Goal: Task Accomplishment & Management: Manage account settings

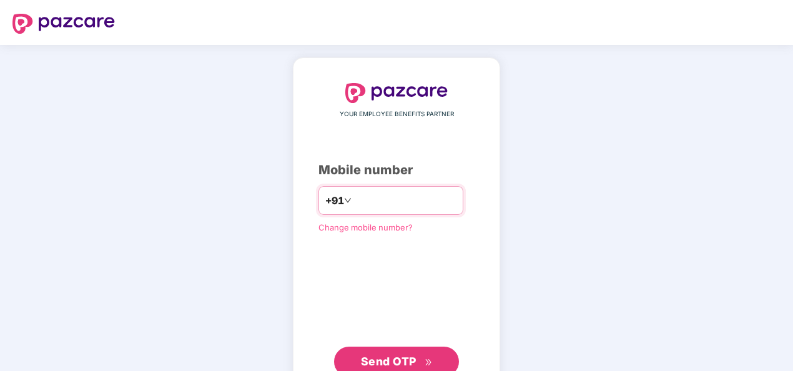
click at [400, 202] on input "number" at bounding box center [405, 200] width 102 height 20
type input "**********"
click at [401, 353] on span "Send OTP" at bounding box center [397, 361] width 72 height 17
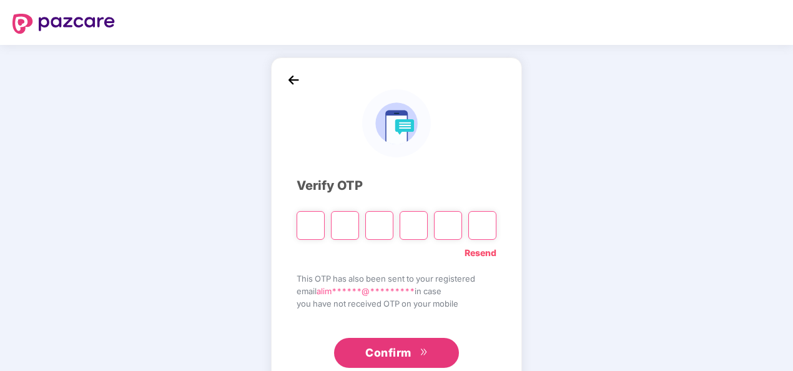
type input "*"
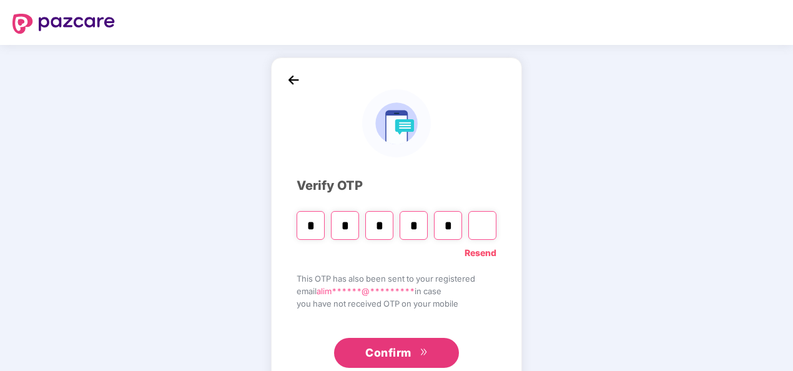
type input "*"
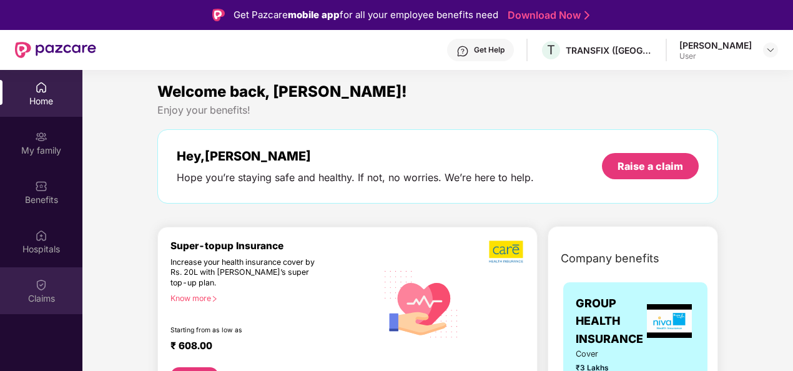
click at [45, 293] on div "Claims" at bounding box center [41, 298] width 82 height 12
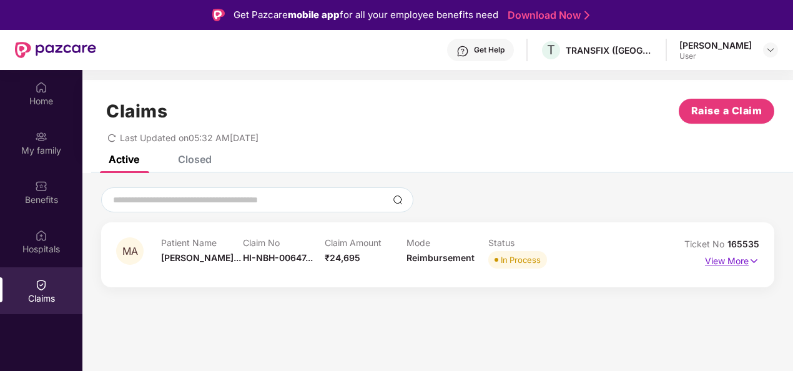
click at [740, 258] on p "View More" at bounding box center [732, 259] width 54 height 17
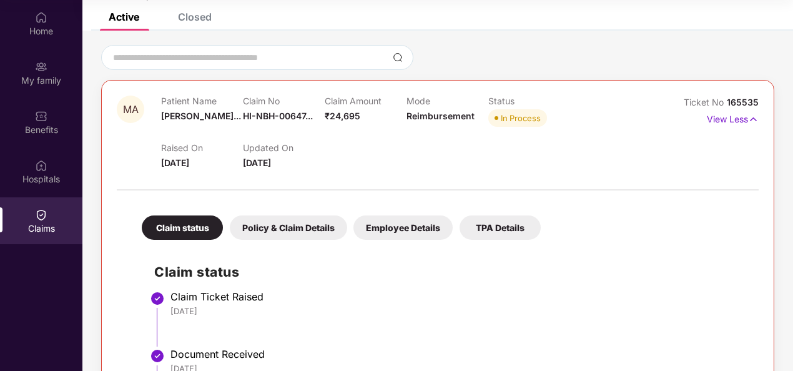
scroll to position [76, 0]
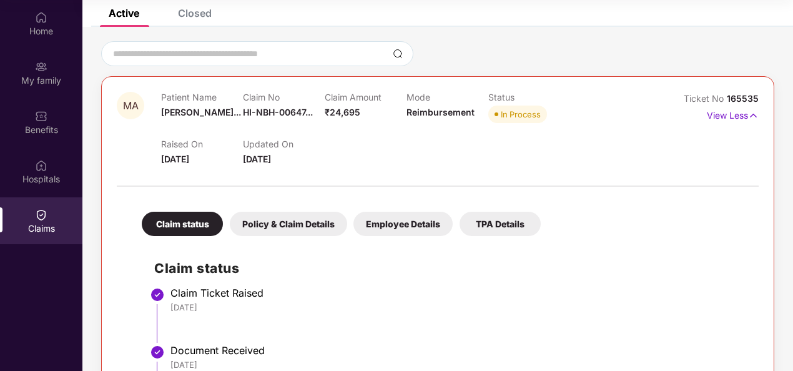
click at [307, 222] on div "Policy & Claim Details" at bounding box center [288, 224] width 117 height 24
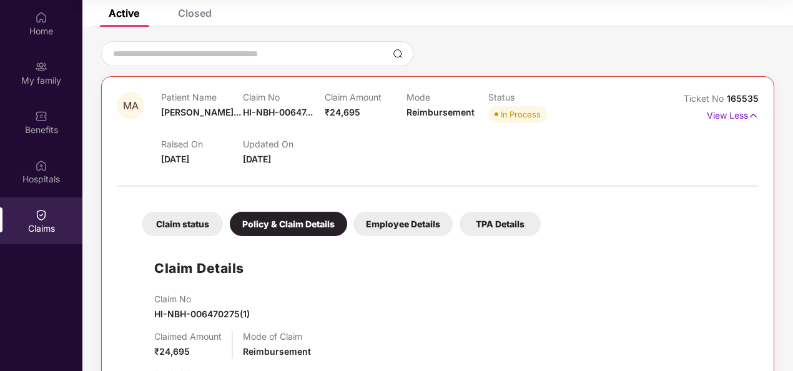
click at [439, 215] on div "Employee Details" at bounding box center [402, 224] width 99 height 24
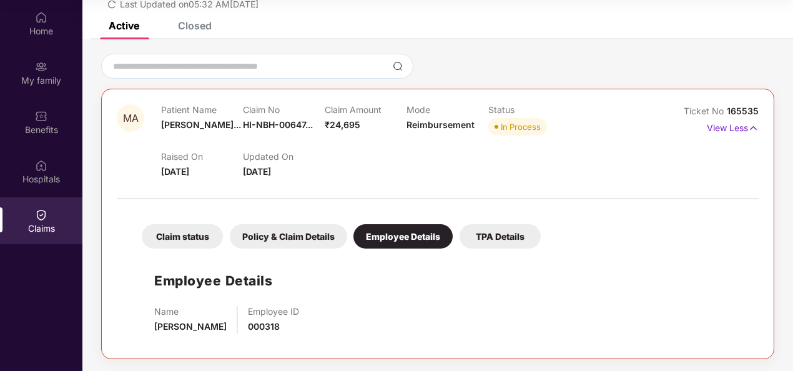
click at [489, 230] on div "TPA Details" at bounding box center [499, 236] width 81 height 24
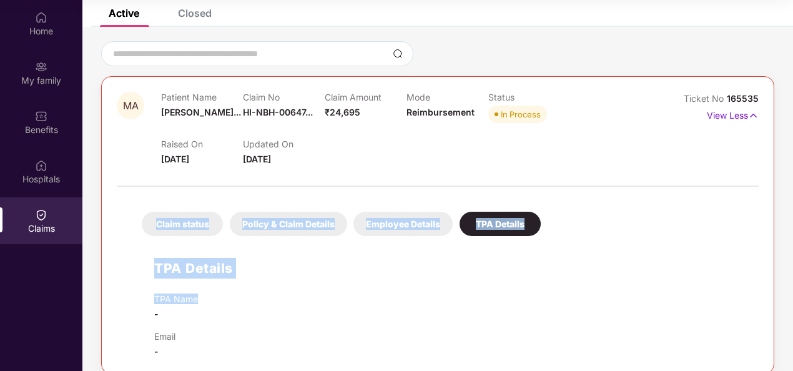
drag, startPoint x: 790, startPoint y: 218, endPoint x: 757, endPoint y: 166, distance: 61.8
click at [757, 166] on div "MA Patient Name [PERSON_NAME]... Claim No HI-NBH-00647... Claim Amount ₹24,695 …" at bounding box center [437, 207] width 710 height 333
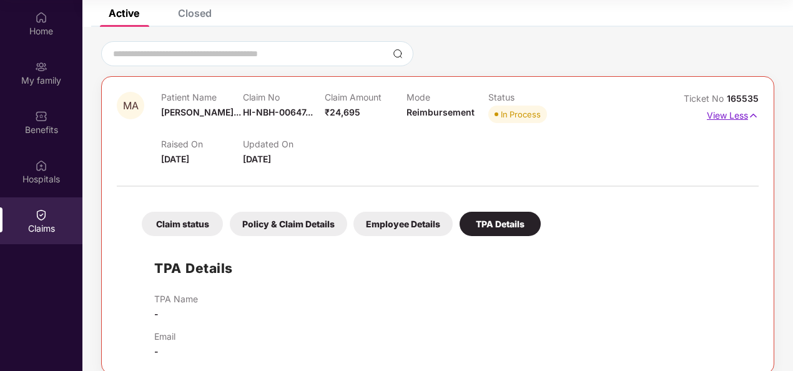
drag, startPoint x: 757, startPoint y: 166, endPoint x: 732, endPoint y: 112, distance: 59.2
click at [732, 112] on p "View Less" at bounding box center [733, 114] width 52 height 17
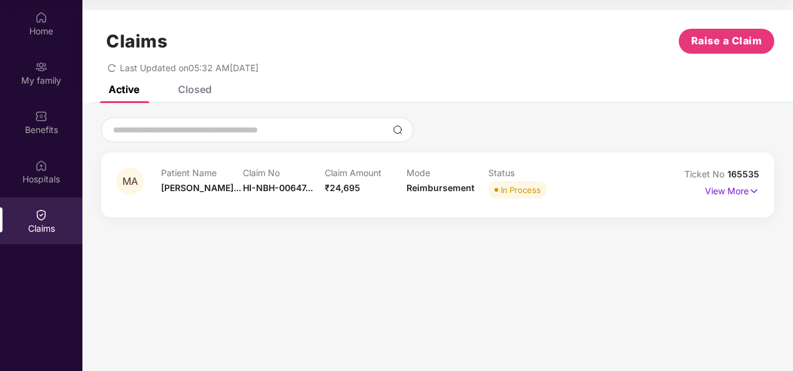
scroll to position [0, 0]
click at [187, 88] on div "Closed" at bounding box center [195, 89] width 34 height 12
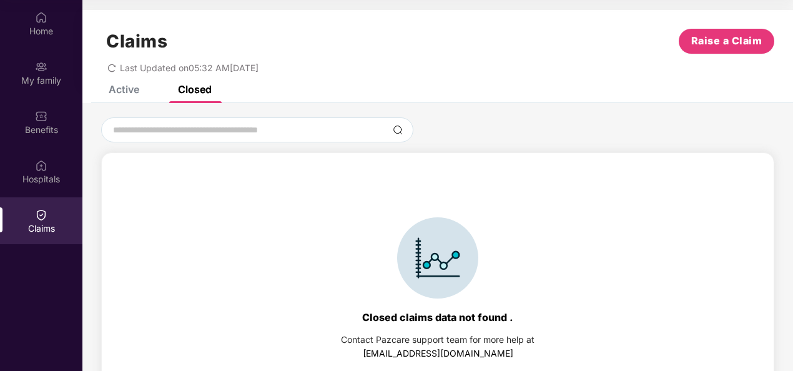
click at [125, 89] on div "Active" at bounding box center [124, 89] width 31 height 12
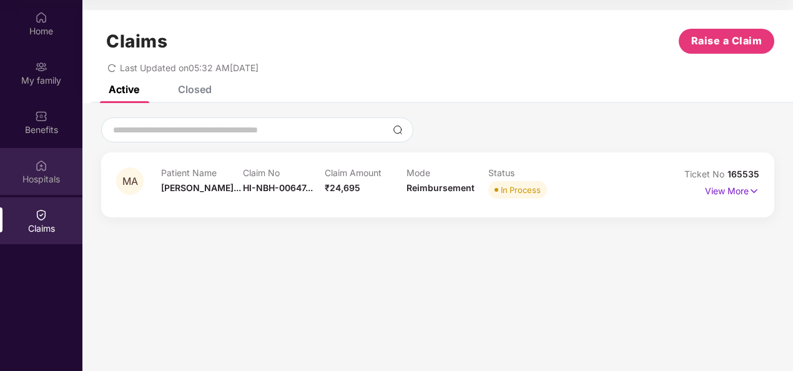
click at [41, 169] on img at bounding box center [41, 165] width 12 height 12
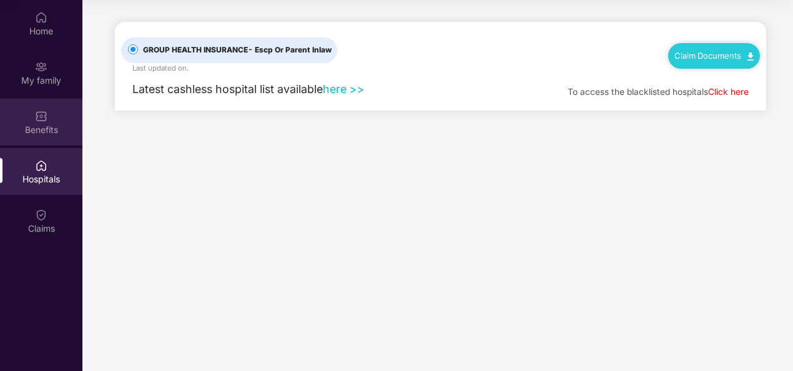
click at [39, 131] on div "Benefits" at bounding box center [41, 130] width 82 height 12
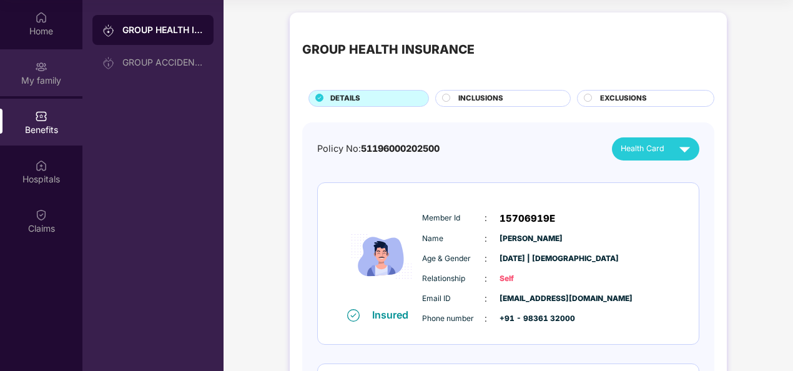
click at [32, 79] on div "My family" at bounding box center [41, 80] width 82 height 12
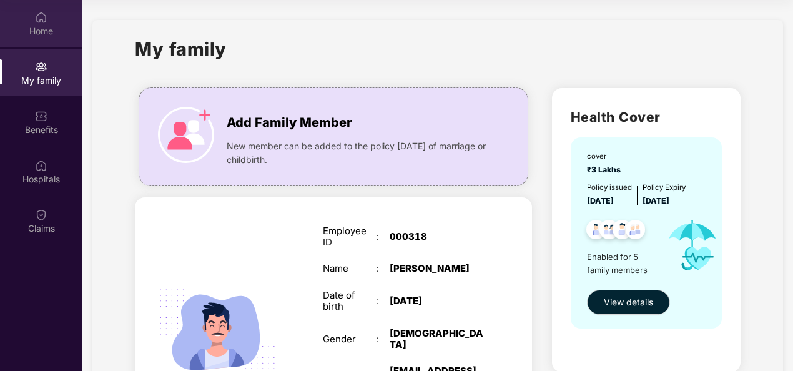
click at [44, 30] on div "Home" at bounding box center [41, 31] width 82 height 12
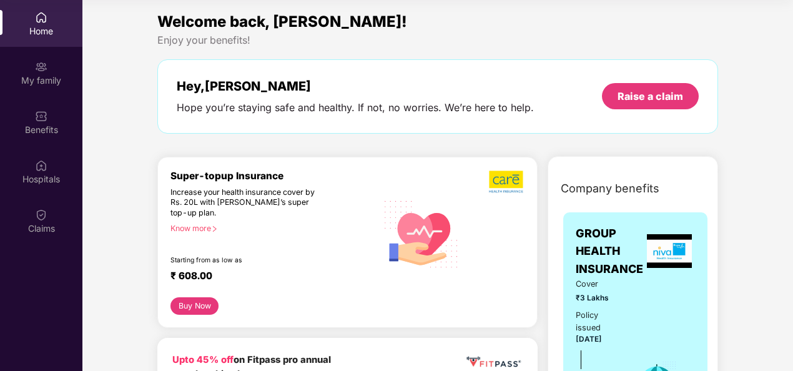
click at [205, 304] on button "Buy Now" at bounding box center [194, 305] width 48 height 17
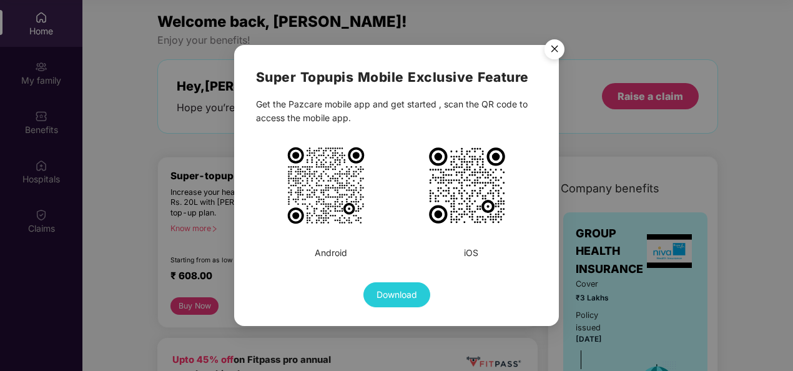
click at [554, 54] on img "Close" at bounding box center [554, 51] width 35 height 35
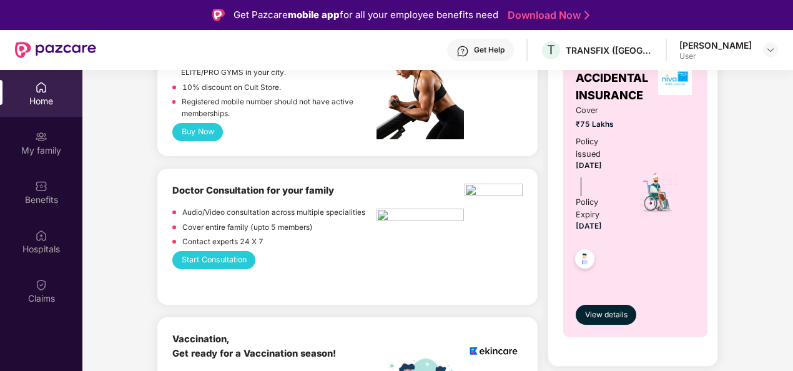
scroll to position [592, 0]
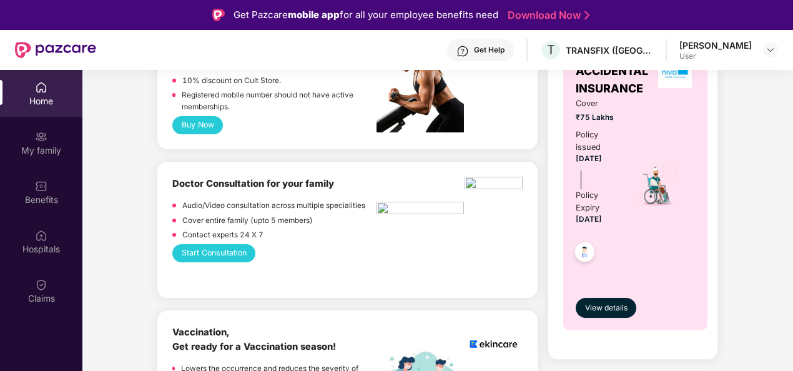
drag, startPoint x: 789, startPoint y: 172, endPoint x: 788, endPoint y: 205, distance: 33.1
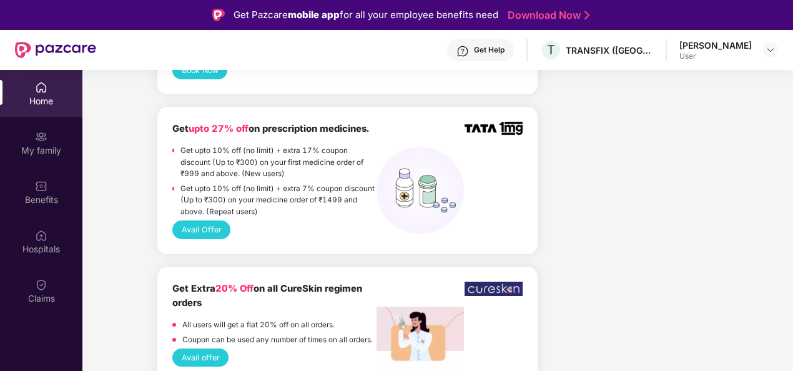
scroll to position [1003, 0]
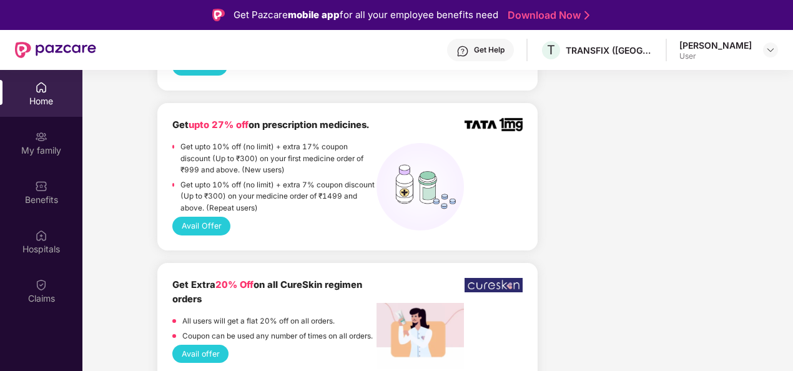
drag, startPoint x: 791, startPoint y: 204, endPoint x: 793, endPoint y: 217, distance: 13.9
click at [792, 217] on html "Get Pazcare mobile app for all your employee benefits need Download Now Get Hel…" at bounding box center [396, 185] width 793 height 371
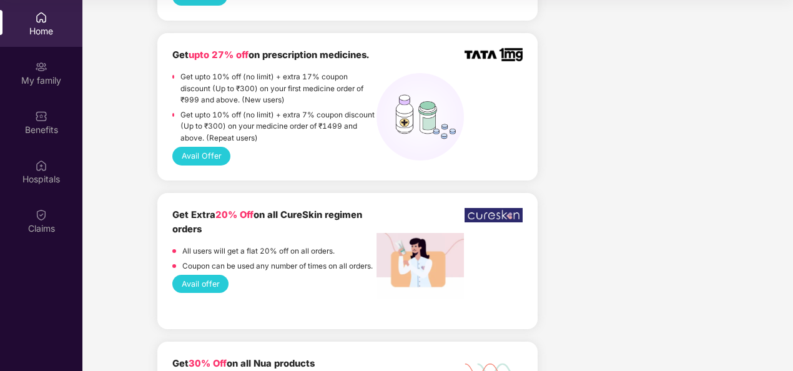
scroll to position [0, 0]
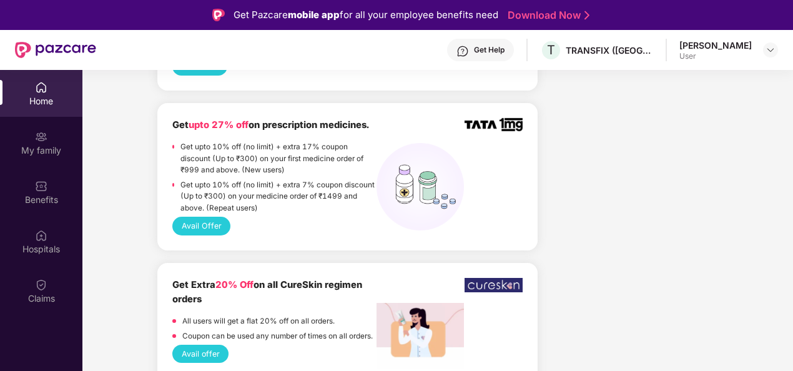
click at [51, 87] on div "Home" at bounding box center [41, 93] width 82 height 47
click at [37, 192] on img at bounding box center [41, 186] width 12 height 12
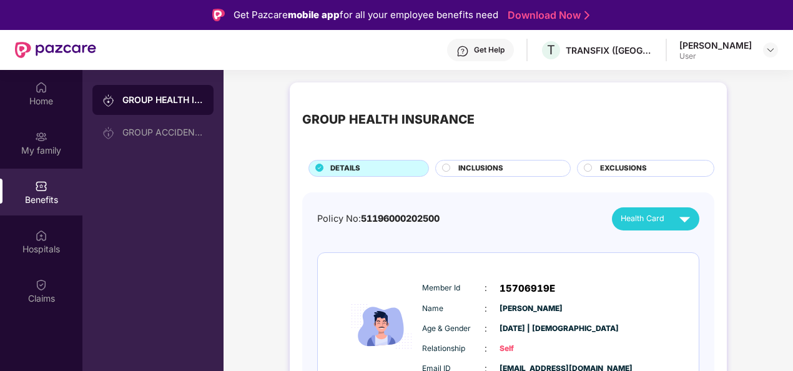
click at [176, 102] on div "GROUP HEALTH INSURANCE" at bounding box center [162, 100] width 81 height 12
click at [20, 140] on div "My family" at bounding box center [41, 142] width 82 height 47
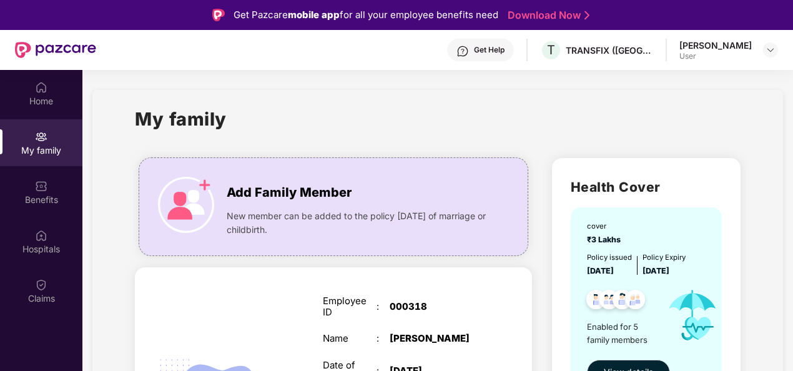
drag, startPoint x: 790, startPoint y: 115, endPoint x: 779, endPoint y: 253, distance: 138.4
drag, startPoint x: 779, startPoint y: 253, endPoint x: 762, endPoint y: 259, distance: 17.8
click at [623, 115] on div "My family" at bounding box center [438, 126] width 606 height 43
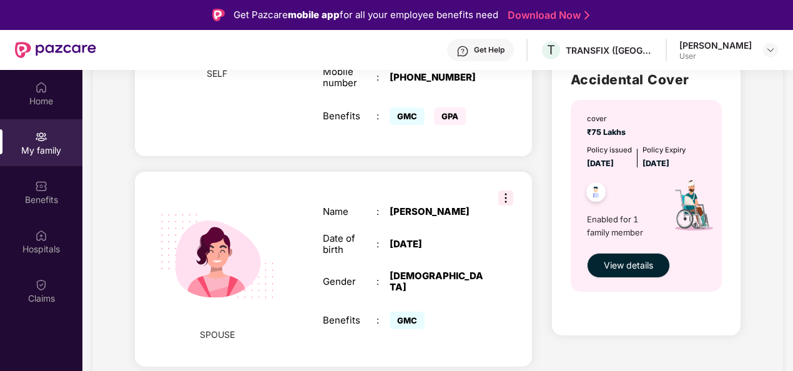
scroll to position [285, 0]
